Goal: Find specific page/section: Find specific page/section

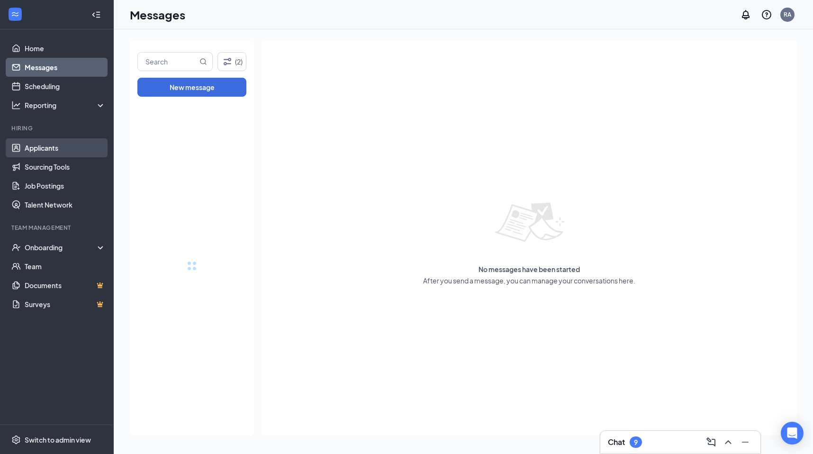
click at [80, 154] on link "Applicants" at bounding box center [65, 147] width 81 height 19
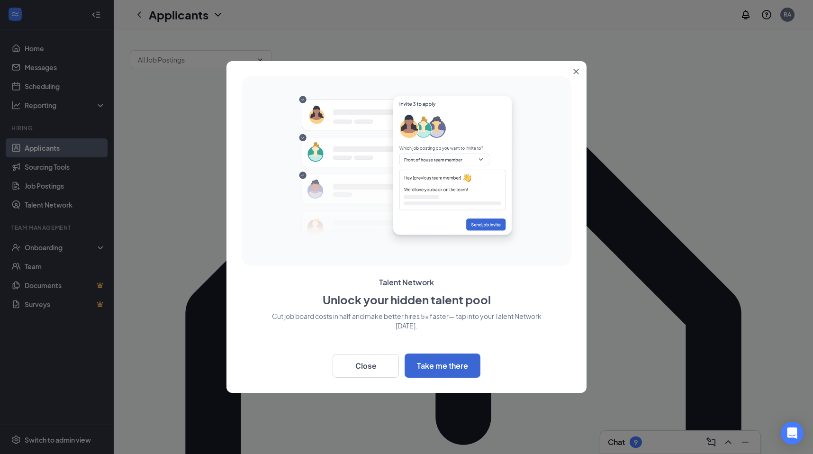
click at [571, 73] on button "Close" at bounding box center [577, 69] width 17 height 17
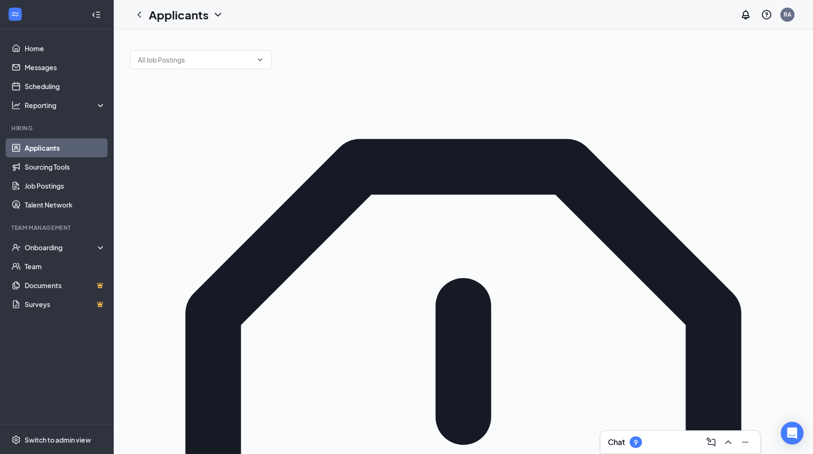
click at [726, 438] on icon "ChevronUp" at bounding box center [727, 441] width 11 height 11
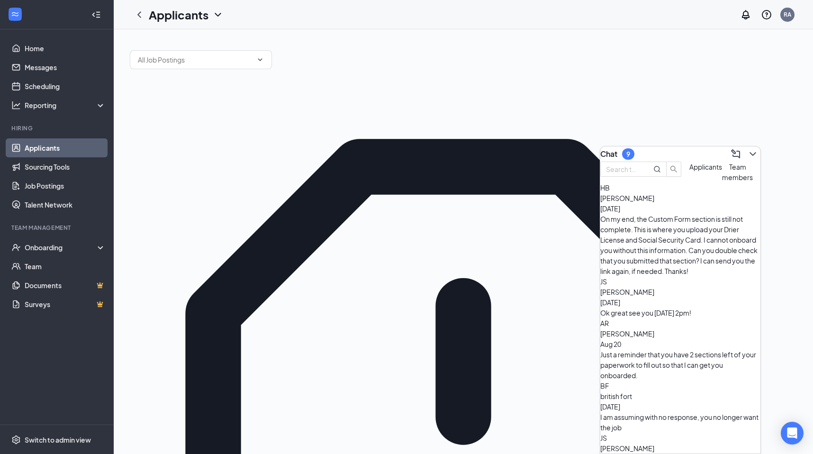
click at [745, 146] on button at bounding box center [752, 153] width 15 height 15
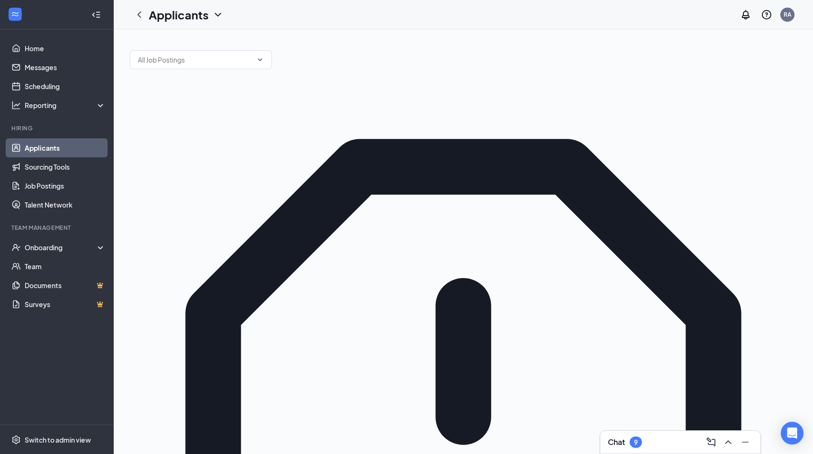
type input "r"
type input "a"
type input "r"
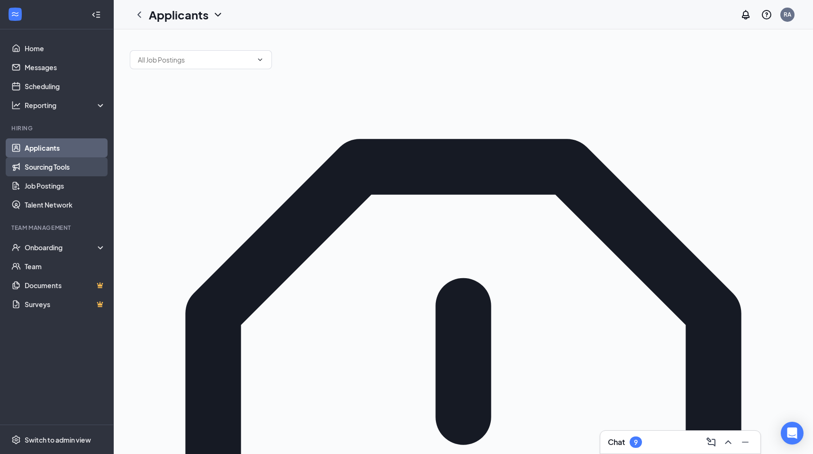
click at [75, 163] on link "Sourcing Tools" at bounding box center [65, 166] width 81 height 19
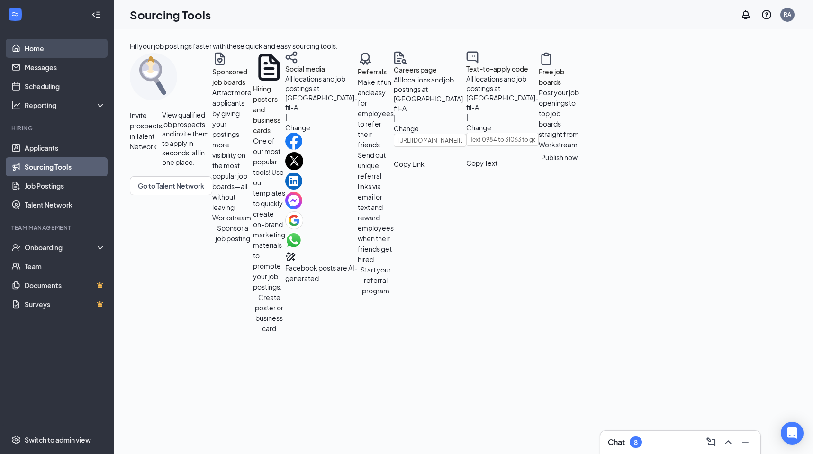
click at [44, 51] on link "Home" at bounding box center [65, 48] width 81 height 19
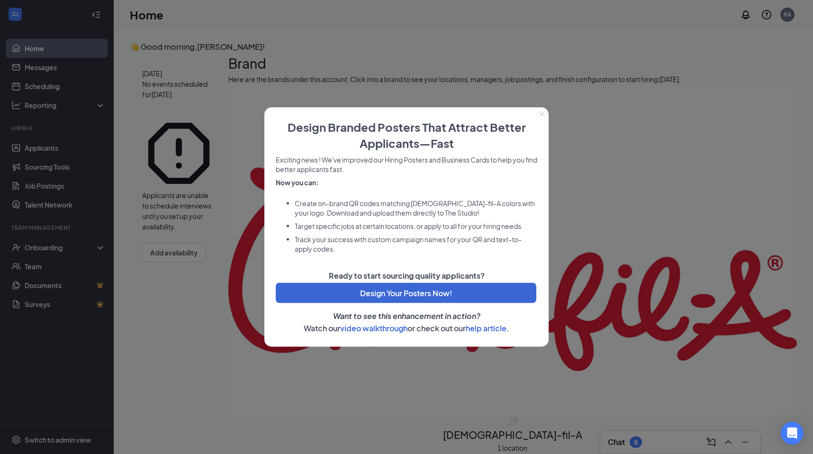
click at [540, 115] on icon "Close" at bounding box center [542, 114] width 6 height 6
